Goal: Task Accomplishment & Management: Manage account settings

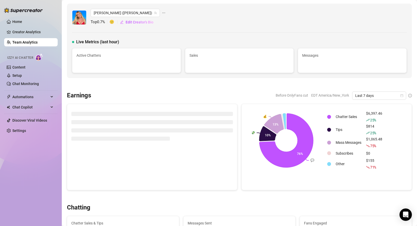
scroll to position [432, 0]
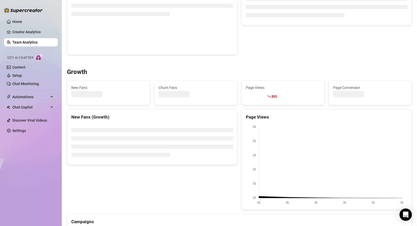
click at [38, 42] on link "Team Analytics" at bounding box center [24, 42] width 25 height 4
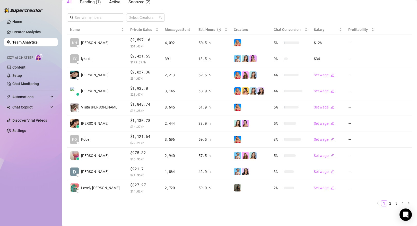
scroll to position [98, 0]
click at [104, 19] on input "text" at bounding box center [96, 18] width 42 height 6
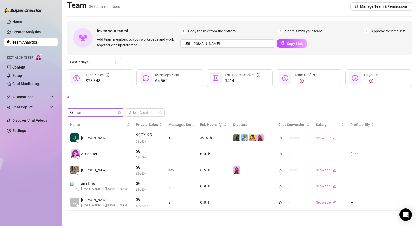
scroll to position [0, 0]
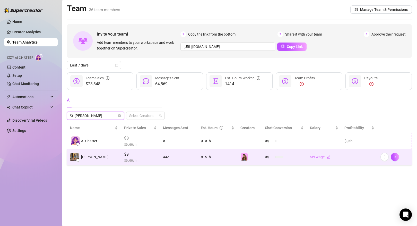
type input "[PERSON_NAME]"
click at [98, 159] on span "[PERSON_NAME]" at bounding box center [95, 157] width 28 height 6
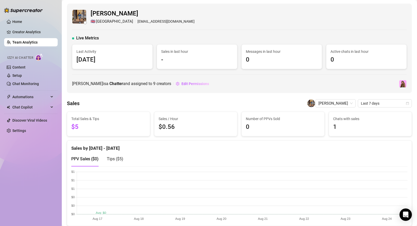
click at [36, 42] on link "Team Analytics" at bounding box center [24, 42] width 25 height 4
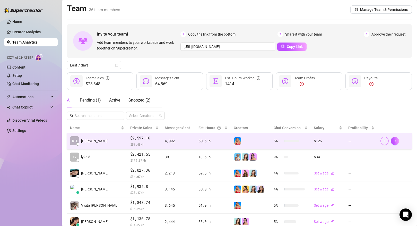
click at [383, 140] on icon "more" at bounding box center [385, 141] width 4 height 4
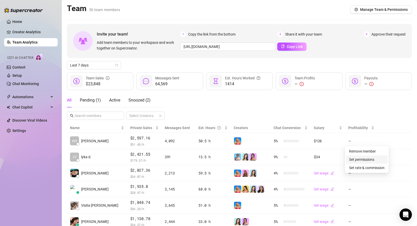
click at [355, 159] on link "Set permissions" at bounding box center [361, 159] width 25 height 4
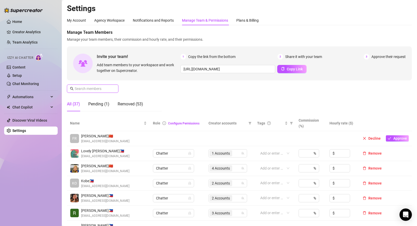
click at [98, 90] on input "text" at bounding box center [93, 89] width 37 height 6
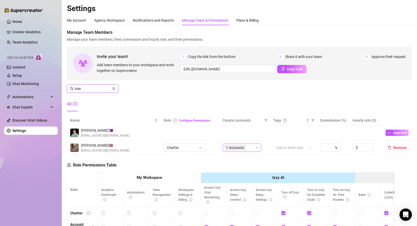
click at [236, 145] on span "1 Accounts" at bounding box center [235, 148] width 18 height 6
type input "mar"
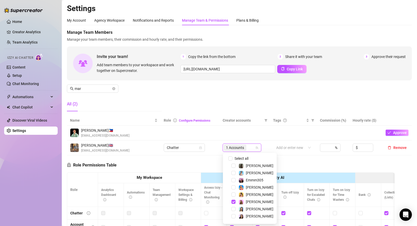
click at [236, 208] on div "[PERSON_NAME]" at bounding box center [249, 209] width 51 height 6
click at [235, 208] on span "Select tree node" at bounding box center [234, 209] width 4 height 4
click at [209, 165] on div "Role Permissions Table Role My Workspace Izzy AI OnlyFans Side Menu OnlyFans Ch…" at bounding box center [231, 228] width 328 height 146
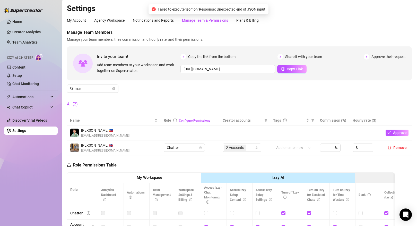
click at [150, 101] on div "All (2)" at bounding box center [114, 104] width 95 height 14
